Goal: Task Accomplishment & Management: Complete application form

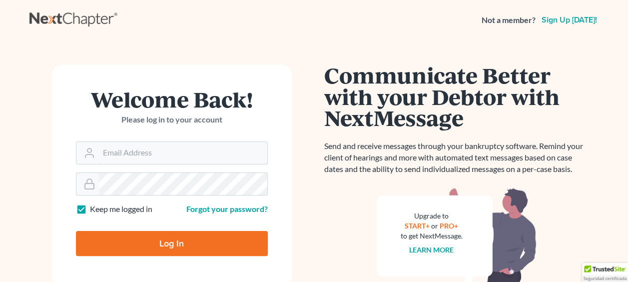
type input "justin@clgrp.com"
click at [152, 240] on input "Log In" at bounding box center [172, 243] width 192 height 25
type input "Thinking..."
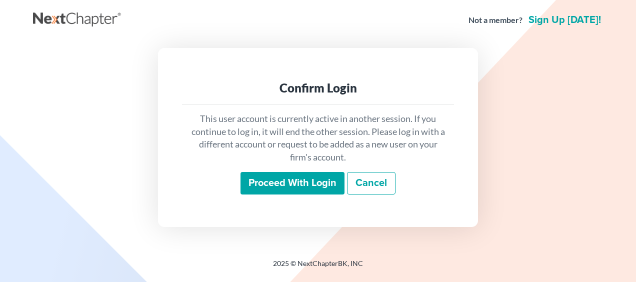
click at [310, 180] on input "Proceed with login" at bounding box center [292, 183] width 104 height 23
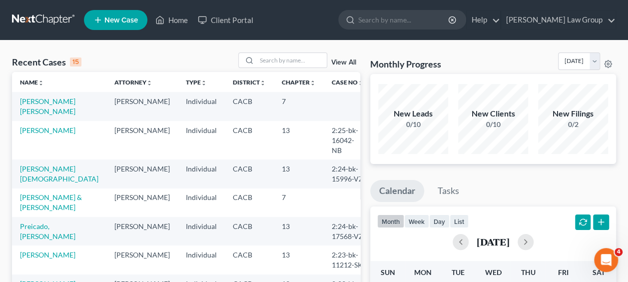
click at [70, 114] on td "[PERSON_NAME] [PERSON_NAME]" at bounding box center [59, 106] width 94 height 28
click at [106, 110] on td "[PERSON_NAME]" at bounding box center [141, 106] width 71 height 28
click at [39, 104] on link "[PERSON_NAME] [PERSON_NAME]" at bounding box center [47, 106] width 55 height 18
select select "6"
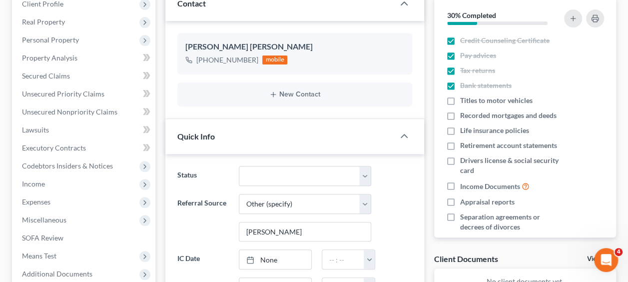
scroll to position [146, 0]
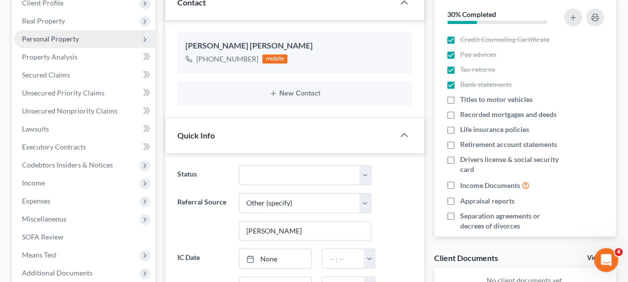
click at [75, 43] on span "Personal Property" at bounding box center [84, 39] width 141 height 18
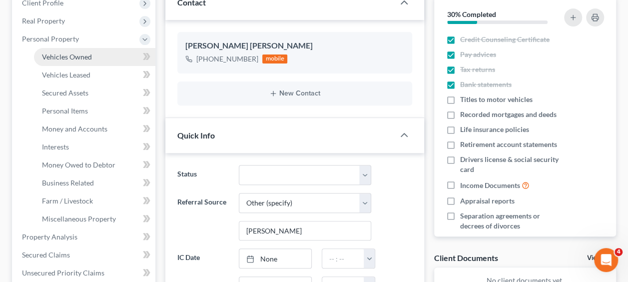
click at [84, 60] on span "Vehicles Owned" at bounding box center [67, 56] width 50 height 8
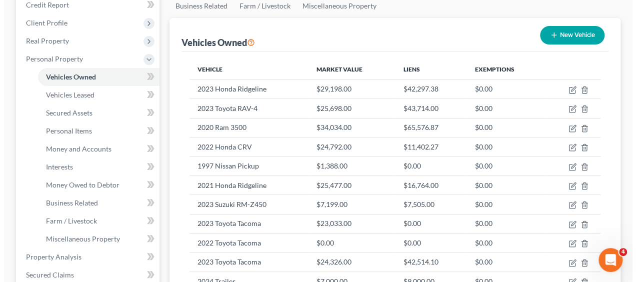
scroll to position [130, 0]
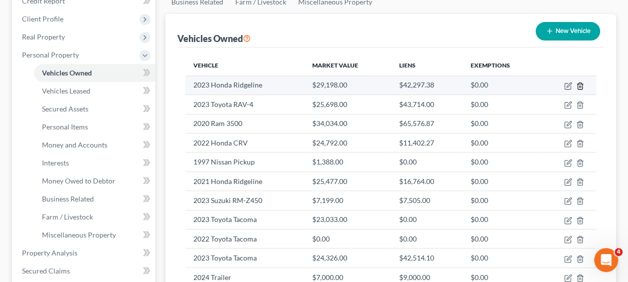
click at [582, 86] on icon "button" at bounding box center [580, 85] width 4 height 6
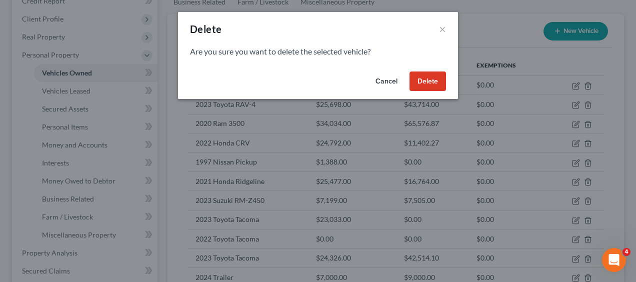
click at [435, 78] on button "Delete" at bounding box center [427, 81] width 36 height 20
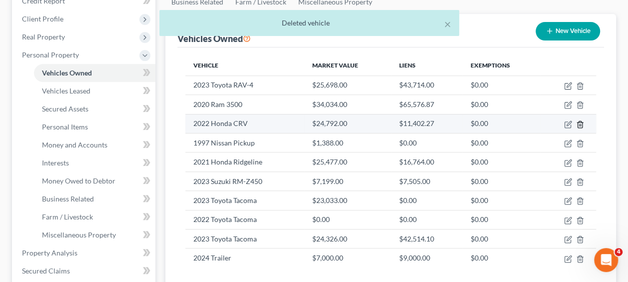
click at [579, 122] on icon "button" at bounding box center [580, 124] width 8 height 8
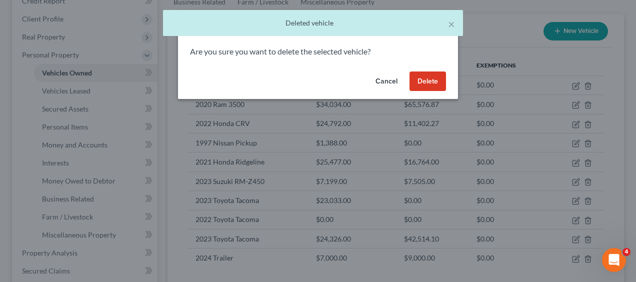
click at [429, 82] on button "Delete" at bounding box center [427, 81] width 36 height 20
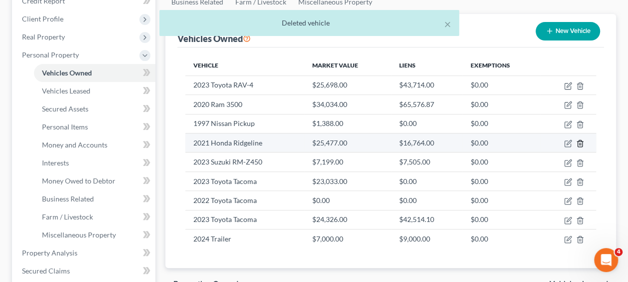
click at [580, 141] on icon "button" at bounding box center [580, 143] width 8 height 8
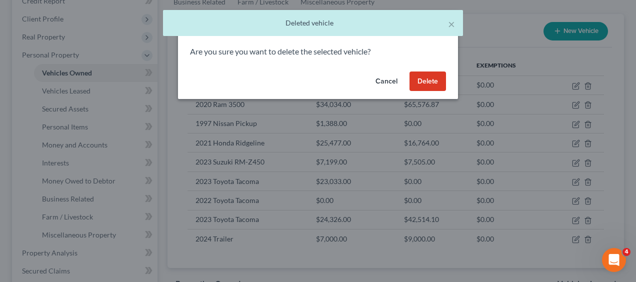
click at [431, 81] on button "Delete" at bounding box center [427, 81] width 36 height 20
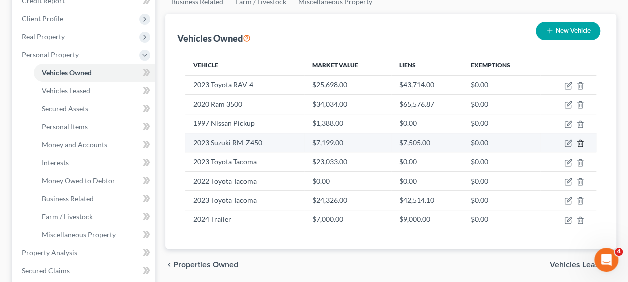
click at [578, 140] on icon "button" at bounding box center [580, 143] width 4 height 6
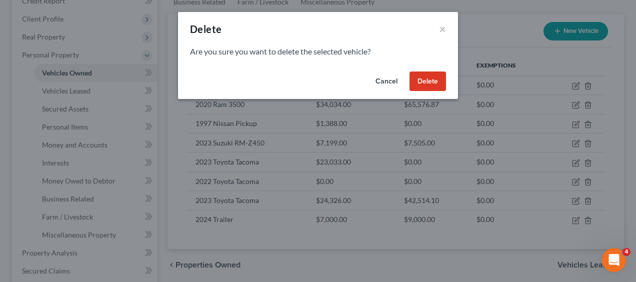
click at [422, 83] on button "Delete" at bounding box center [427, 81] width 36 height 20
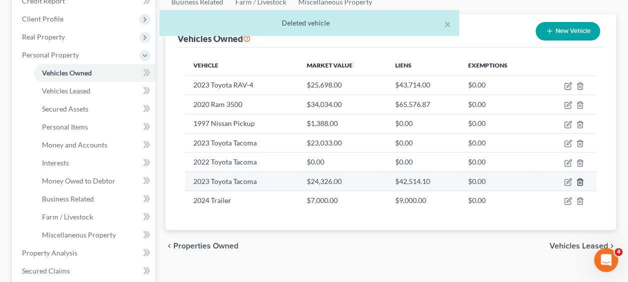
click at [583, 178] on icon "button" at bounding box center [580, 182] width 8 height 8
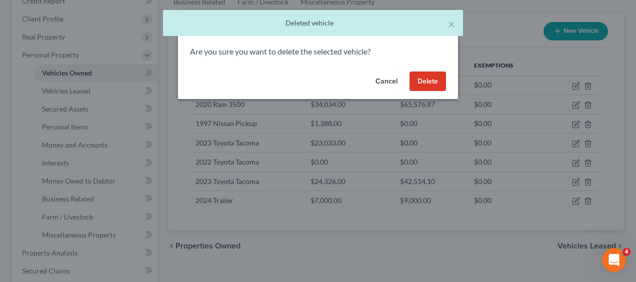
click at [434, 79] on button "Delete" at bounding box center [427, 81] width 36 height 20
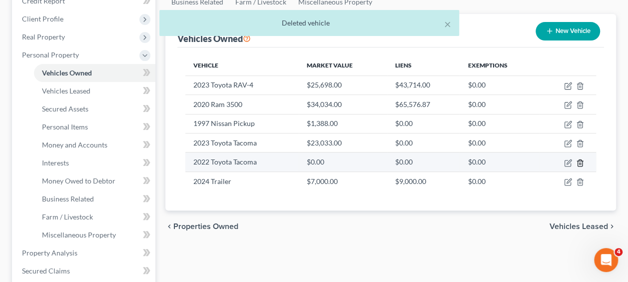
click at [580, 160] on icon "button" at bounding box center [580, 163] width 8 height 8
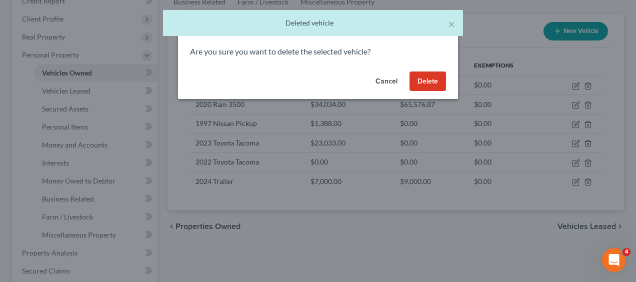
click at [430, 77] on button "Delete" at bounding box center [427, 81] width 36 height 20
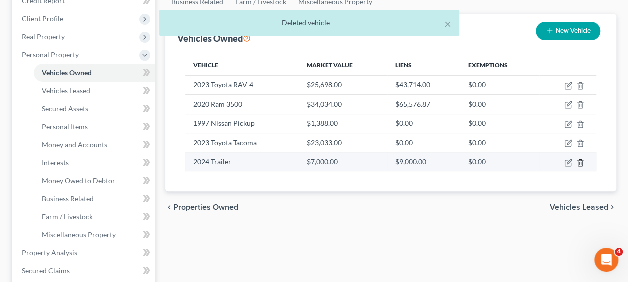
click at [582, 161] on icon "button" at bounding box center [580, 162] width 4 height 6
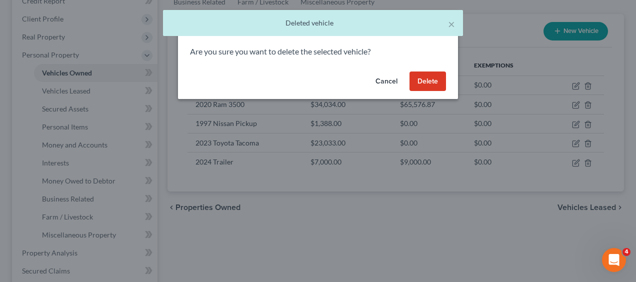
click at [433, 76] on button "Delete" at bounding box center [427, 81] width 36 height 20
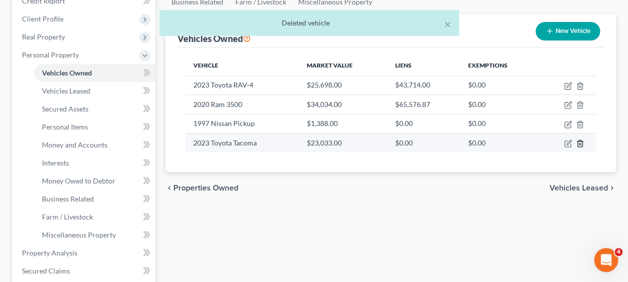
click at [581, 142] on icon "button" at bounding box center [580, 143] width 8 height 8
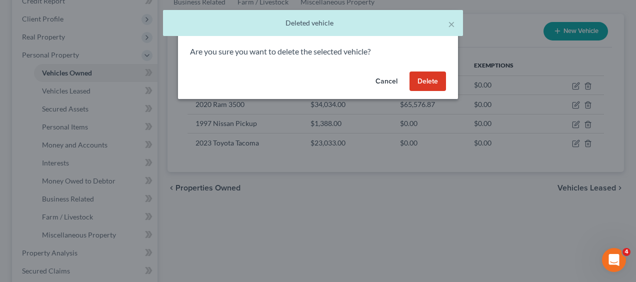
click at [435, 75] on button "Delete" at bounding box center [427, 81] width 36 height 20
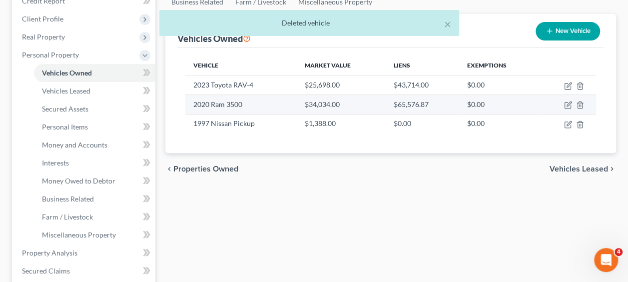
click at [235, 106] on td "2020 Ram 3500" at bounding box center [240, 104] width 111 height 19
click at [568, 103] on icon "button" at bounding box center [569, 104] width 4 height 4
select select "1"
select select "6"
select select "0"
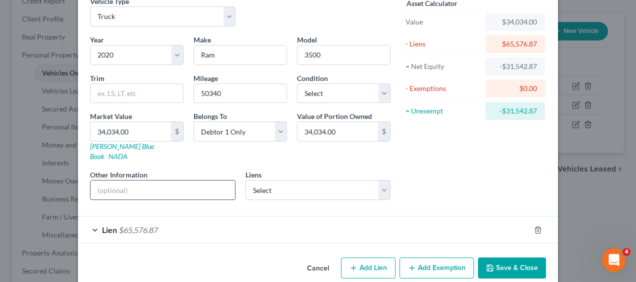
scroll to position [50, 0]
click at [145, 180] on input "text" at bounding box center [162, 189] width 144 height 19
type input "C"
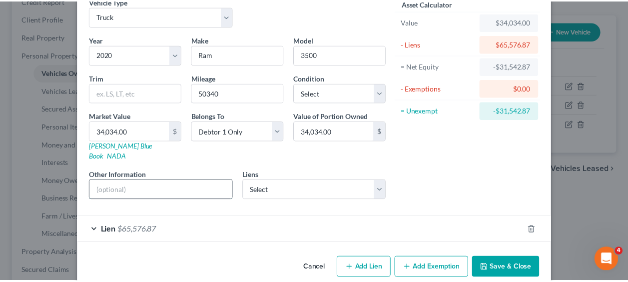
scroll to position [0, 0]
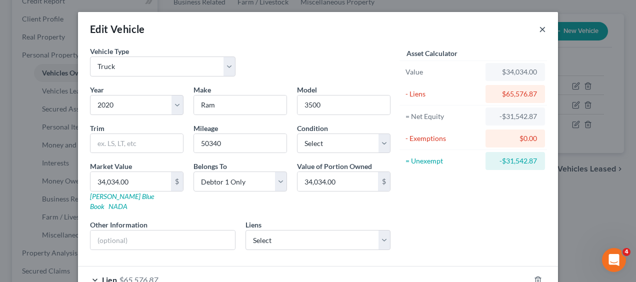
click at [539, 28] on button "×" at bounding box center [542, 29] width 7 height 12
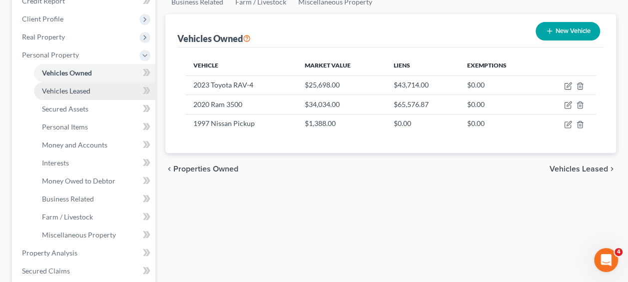
click at [74, 89] on span "Vehicles Leased" at bounding box center [66, 90] width 48 height 8
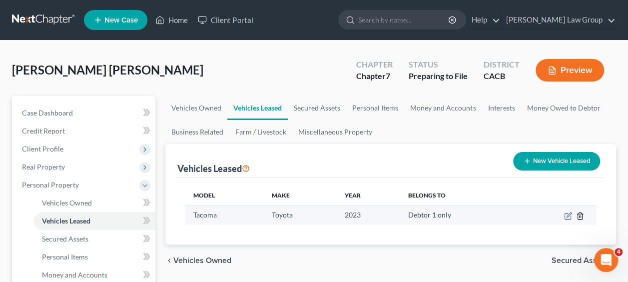
click at [581, 217] on icon "button" at bounding box center [580, 216] width 8 height 8
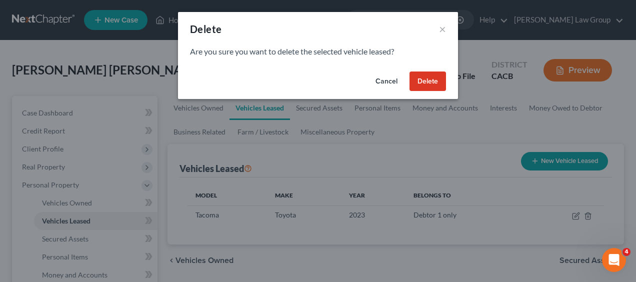
click at [431, 79] on button "Delete" at bounding box center [427, 81] width 36 height 20
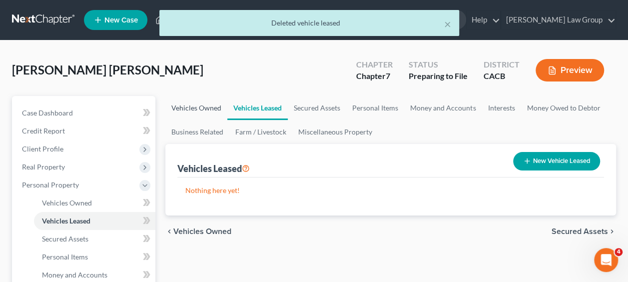
click at [192, 113] on link "Vehicles Owned" at bounding box center [196, 108] width 62 height 24
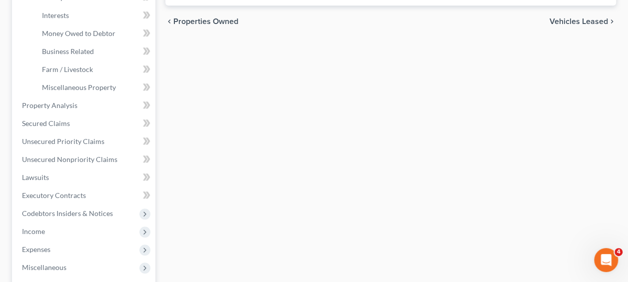
scroll to position [281, 0]
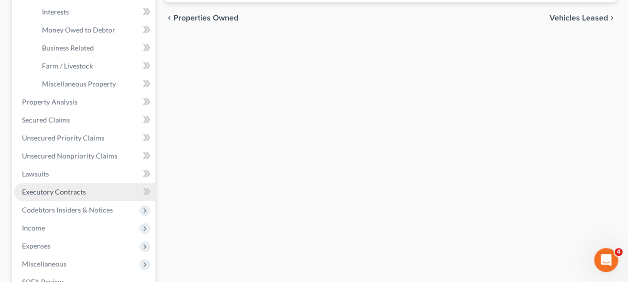
click at [80, 190] on span "Executory Contracts" at bounding box center [54, 191] width 64 height 8
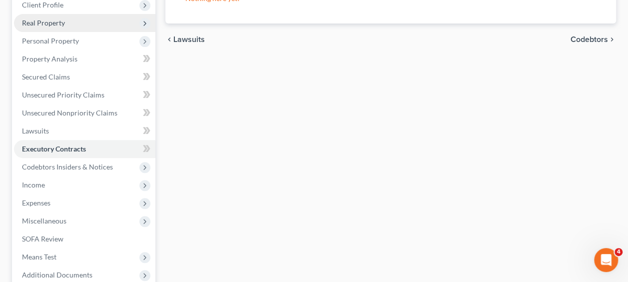
scroll to position [144, 0]
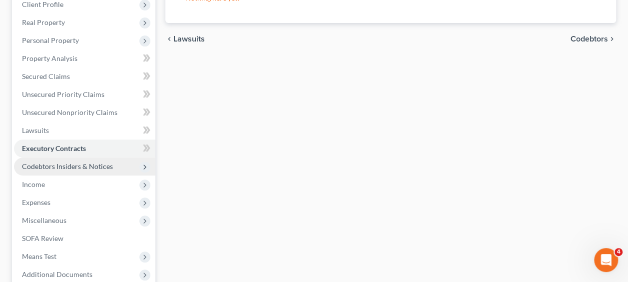
click at [66, 167] on span "Codebtors Insiders & Notices" at bounding box center [67, 166] width 91 height 8
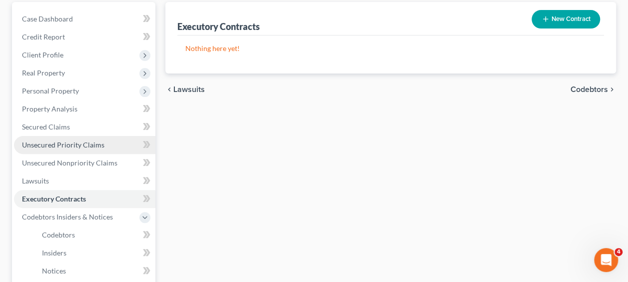
scroll to position [94, 0]
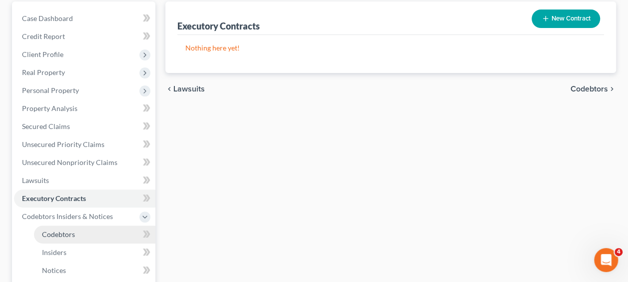
click at [65, 232] on span "Codebtors" at bounding box center [58, 234] width 33 height 8
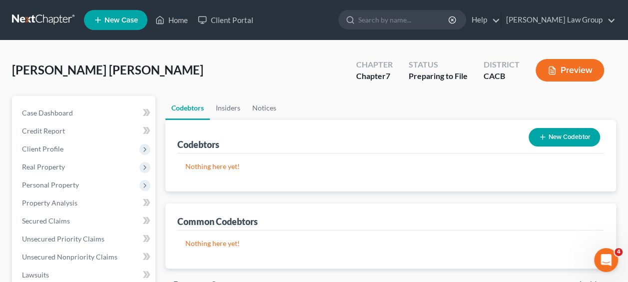
drag, startPoint x: 338, startPoint y: 150, endPoint x: 506, endPoint y: 137, distance: 168.4
click at [506, 137] on div "Codebtors New Codebtor" at bounding box center [390, 136] width 427 height 33
click at [228, 111] on link "Insiders" at bounding box center [228, 108] width 36 height 24
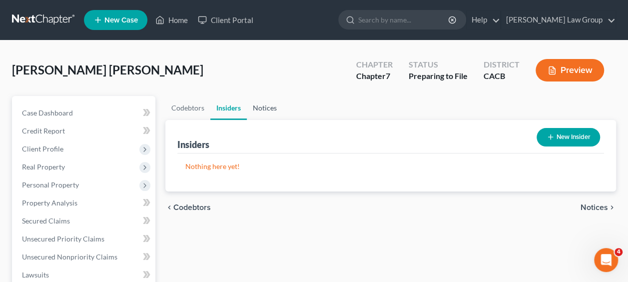
click at [267, 108] on link "Notices" at bounding box center [265, 108] width 36 height 24
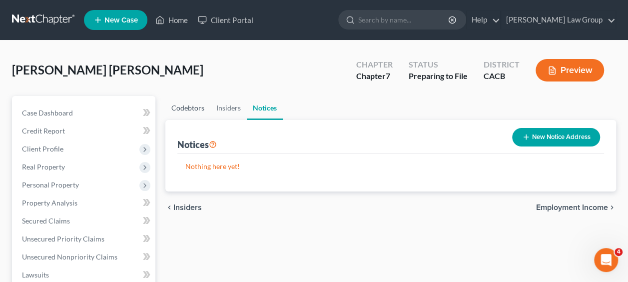
click at [179, 112] on link "Codebtors" at bounding box center [187, 108] width 45 height 24
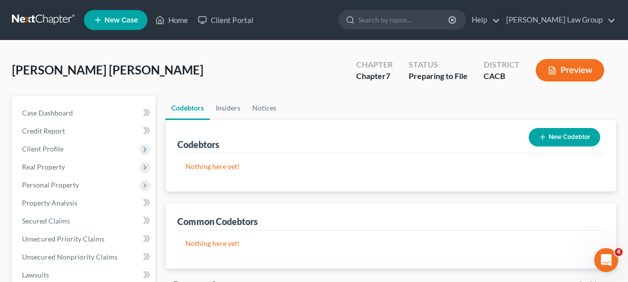
click at [554, 136] on button "New Codebtor" at bounding box center [564, 137] width 71 height 18
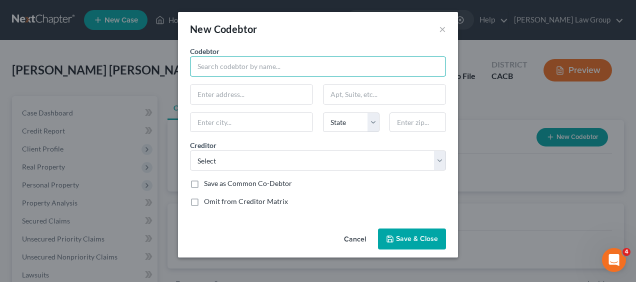
click at [268, 69] on input "text" at bounding box center [318, 66] width 256 height 20
